Goal: Transaction & Acquisition: Subscribe to service/newsletter

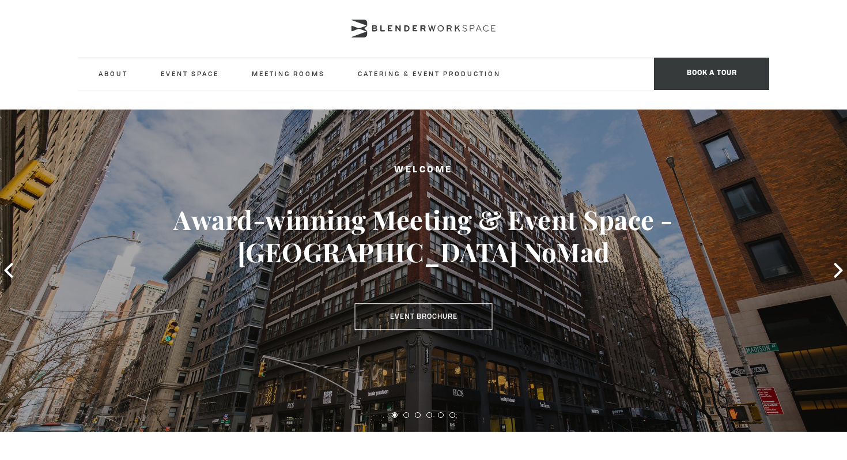
click at [576, 114] on div "Welcome Award-winning Meeting & Event Space - [GEOGRAPHIC_DATA] NoMad Event Bro…" at bounding box center [423, 270] width 847 height 322
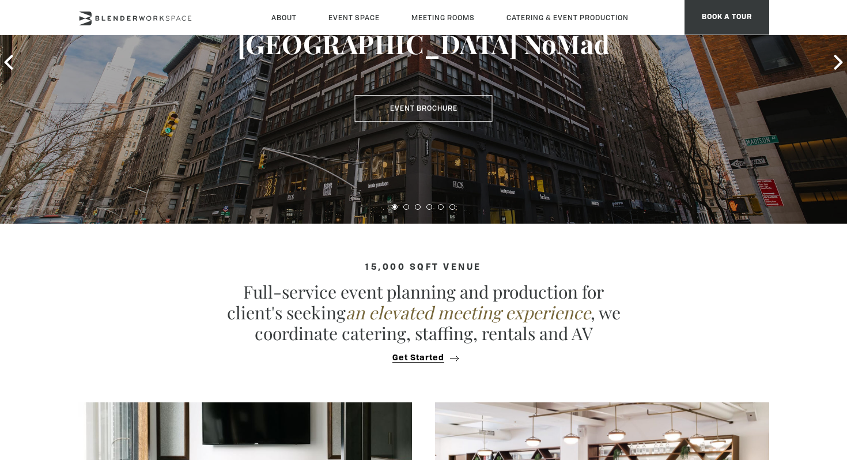
scroll to position [114, 0]
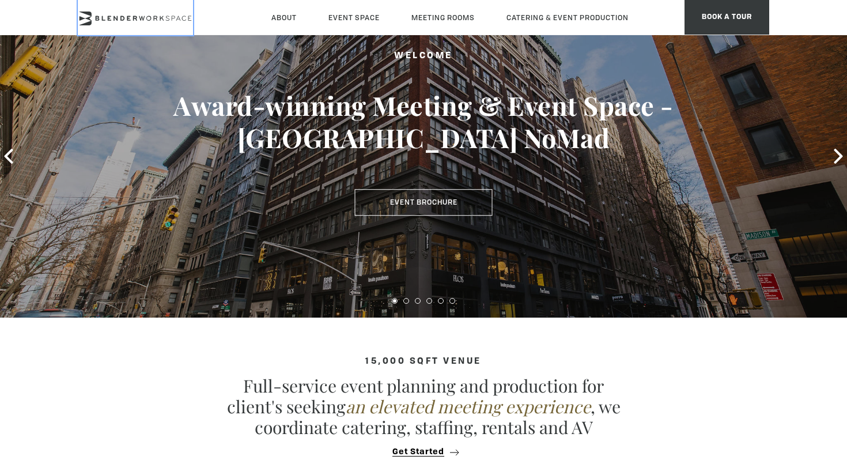
click at [121, 27] on link at bounding box center [135, 17] width 115 height 35
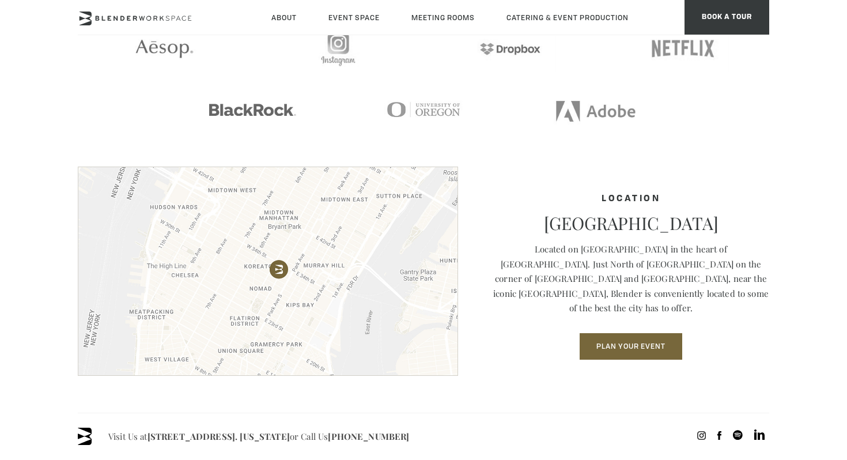
scroll to position [1695, 0]
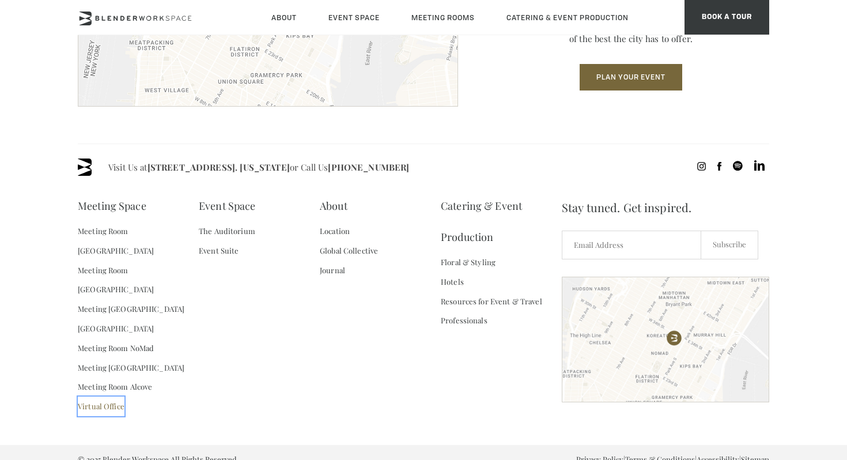
click at [101, 396] on link "Virtual Office" at bounding box center [101, 406] width 47 height 20
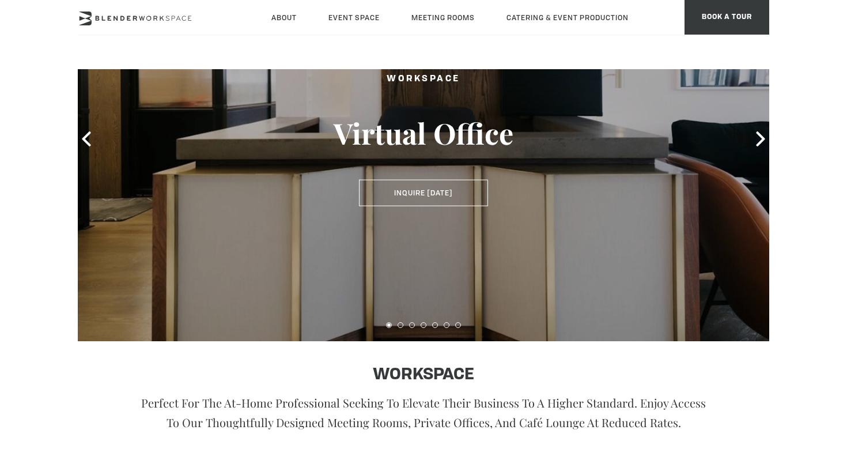
scroll to position [32, 0]
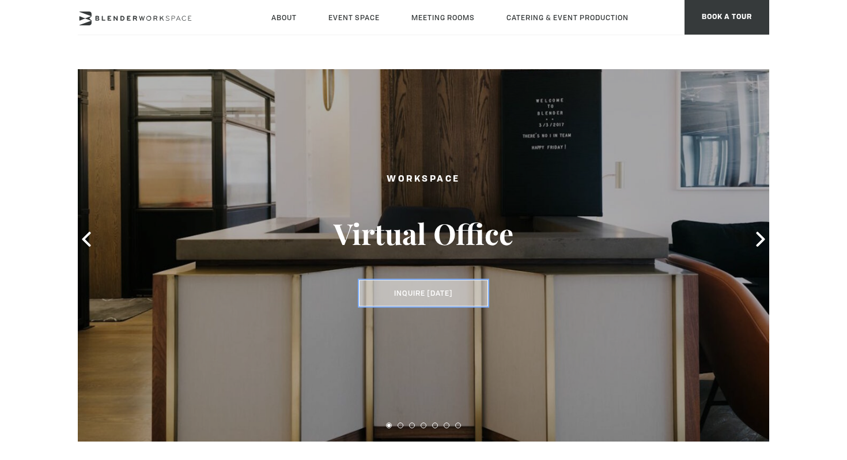
click at [440, 287] on button "Inquire Today" at bounding box center [423, 293] width 129 height 27
click at [437, 292] on button "Inquire Today" at bounding box center [423, 293] width 129 height 27
click at [757, 241] on icon at bounding box center [760, 239] width 15 height 15
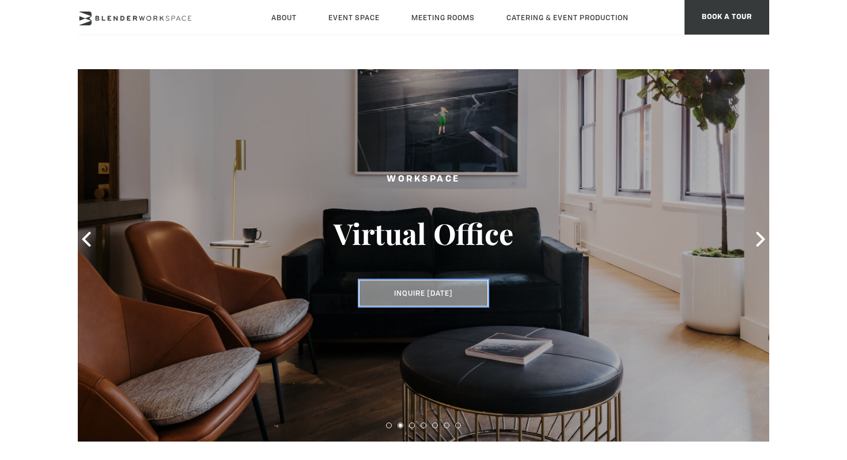
click at [443, 305] on button "Inquire Today" at bounding box center [423, 293] width 129 height 27
click at [443, 303] on button "Inquire [DATE]" at bounding box center [423, 293] width 129 height 27
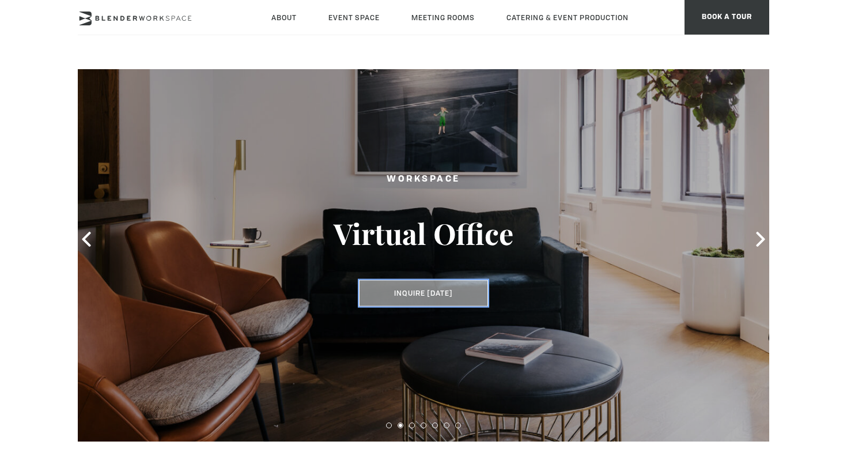
click at [443, 303] on button "Inquire [DATE]" at bounding box center [423, 293] width 129 height 27
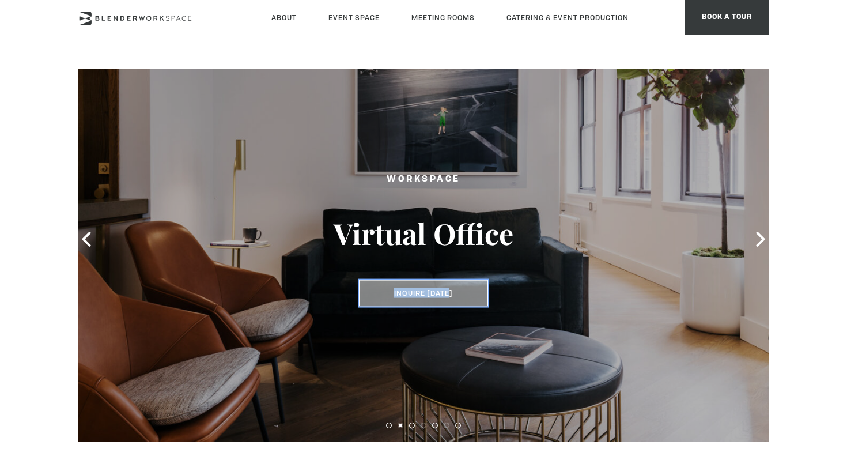
click at [434, 295] on button "Inquire [DATE]" at bounding box center [423, 293] width 129 height 27
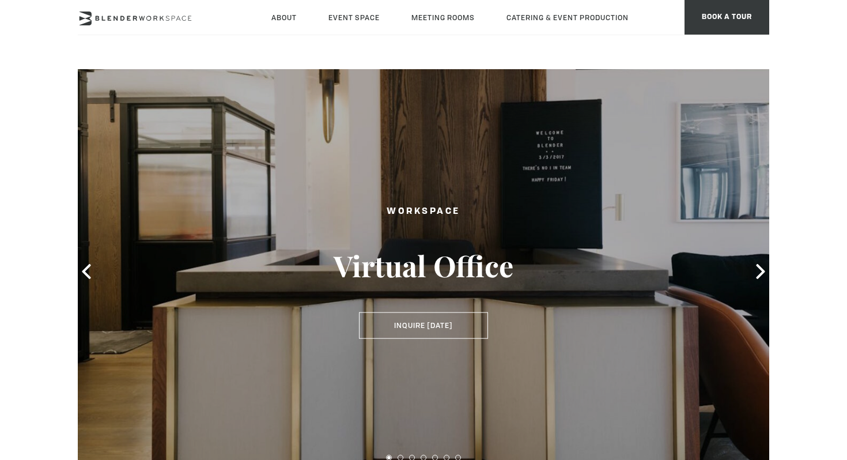
scroll to position [57, 0]
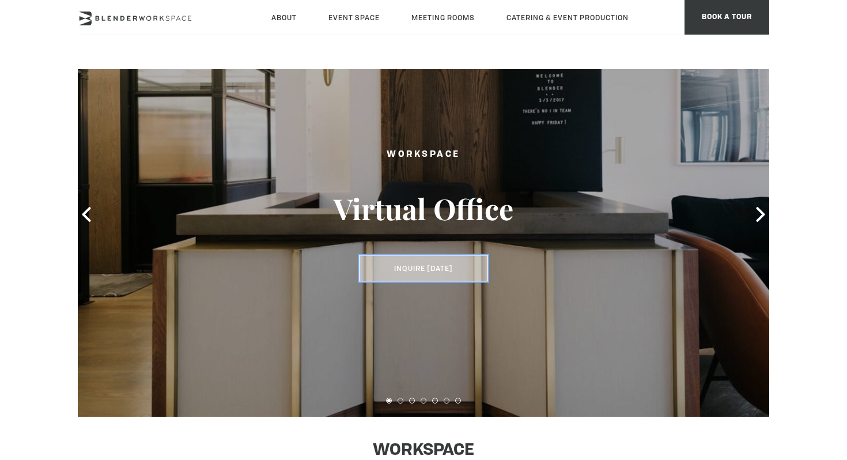
click at [452, 275] on button "Inquire Today" at bounding box center [423, 268] width 129 height 27
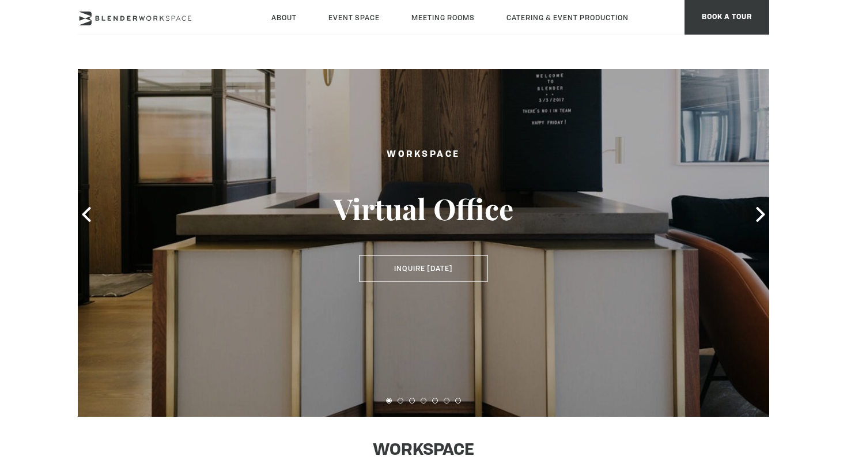
click at [111, 13] on icon at bounding box center [135, 19] width 115 height 14
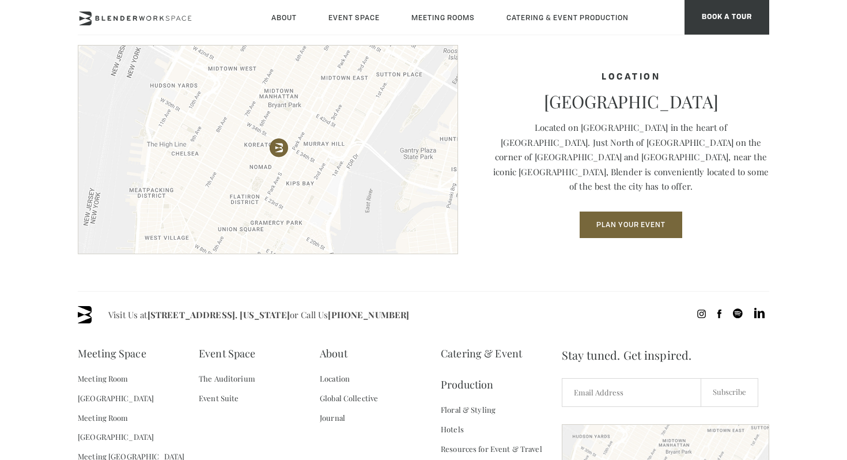
scroll to position [1695, 0]
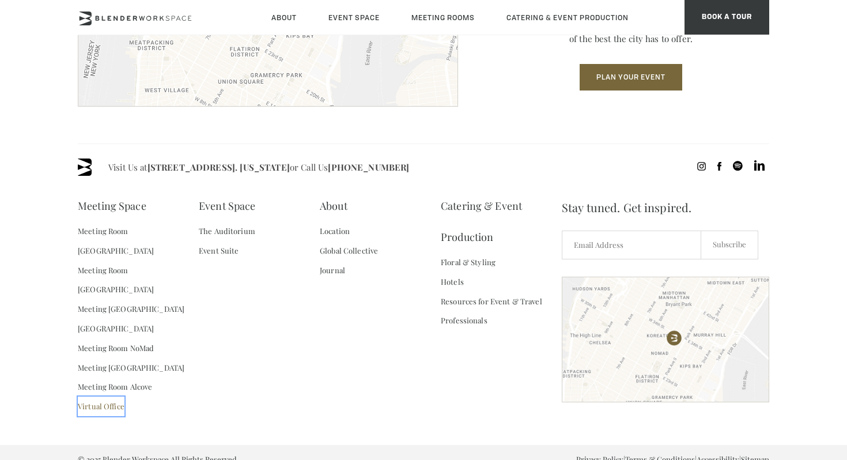
click at [109, 396] on link "Virtual Office" at bounding box center [101, 406] width 47 height 20
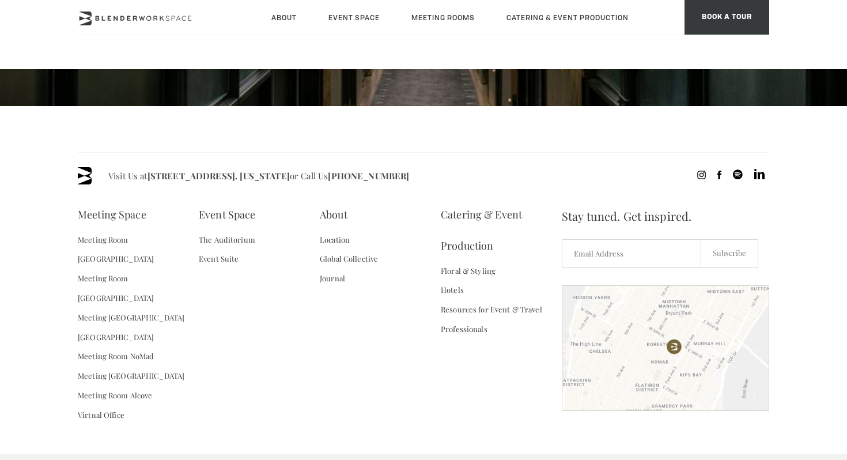
scroll to position [1026, 0]
